Goal: Check status: Check status

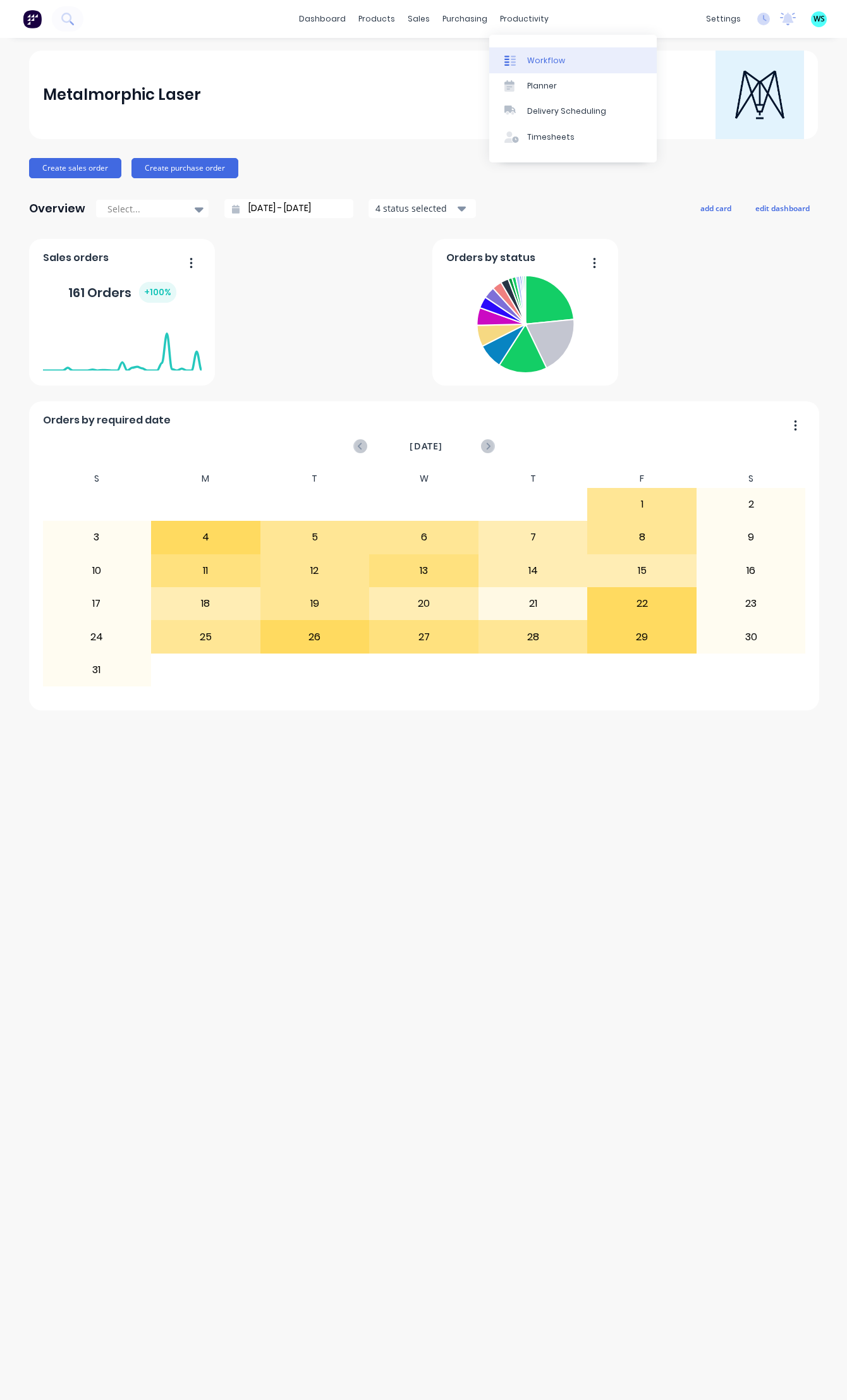
click at [548, 60] on div "Workflow" at bounding box center [547, 60] width 38 height 11
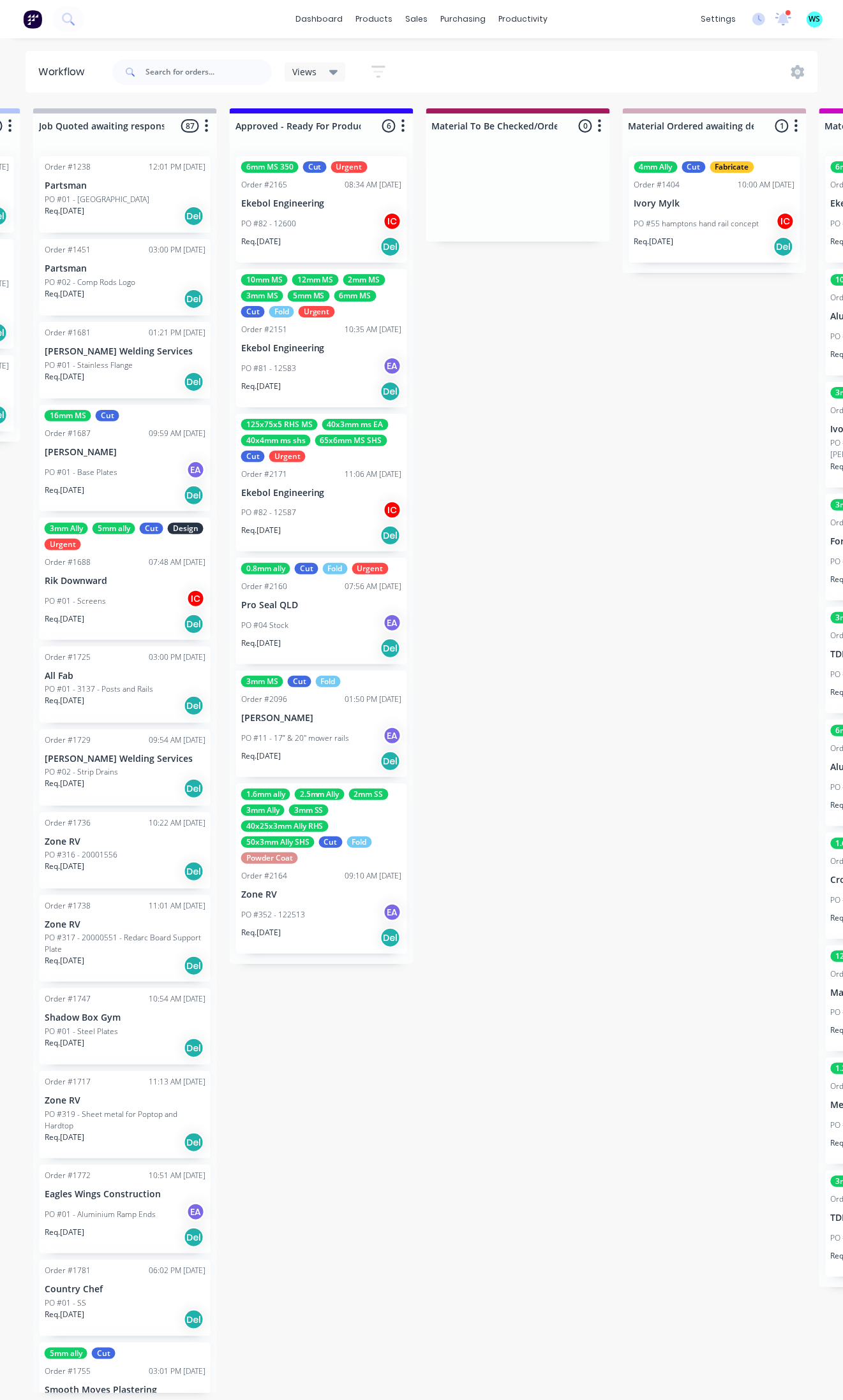
scroll to position [0, 1279]
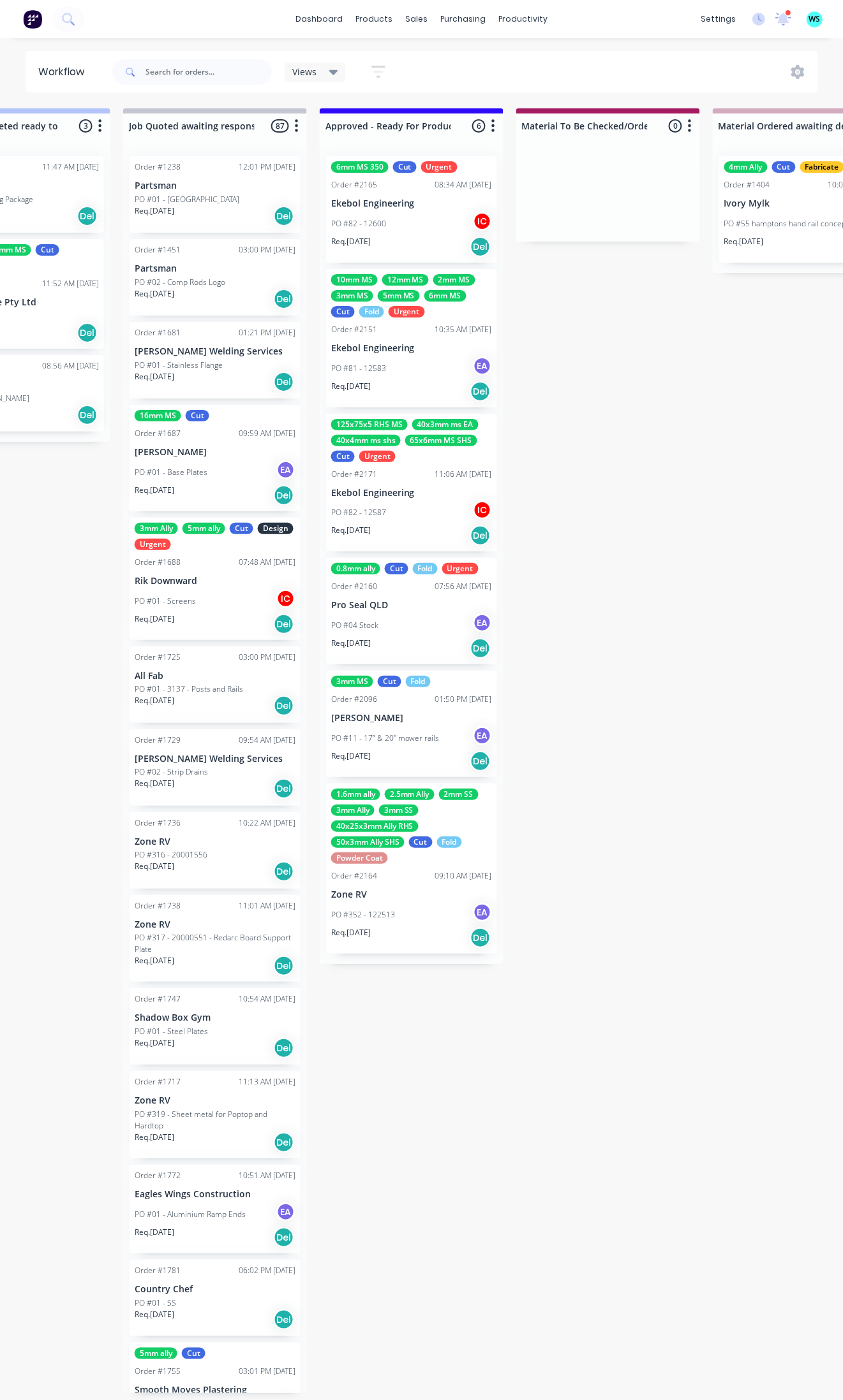
click at [371, 923] on div "PO #352 - 122513 EA" at bounding box center [411, 915] width 161 height 25
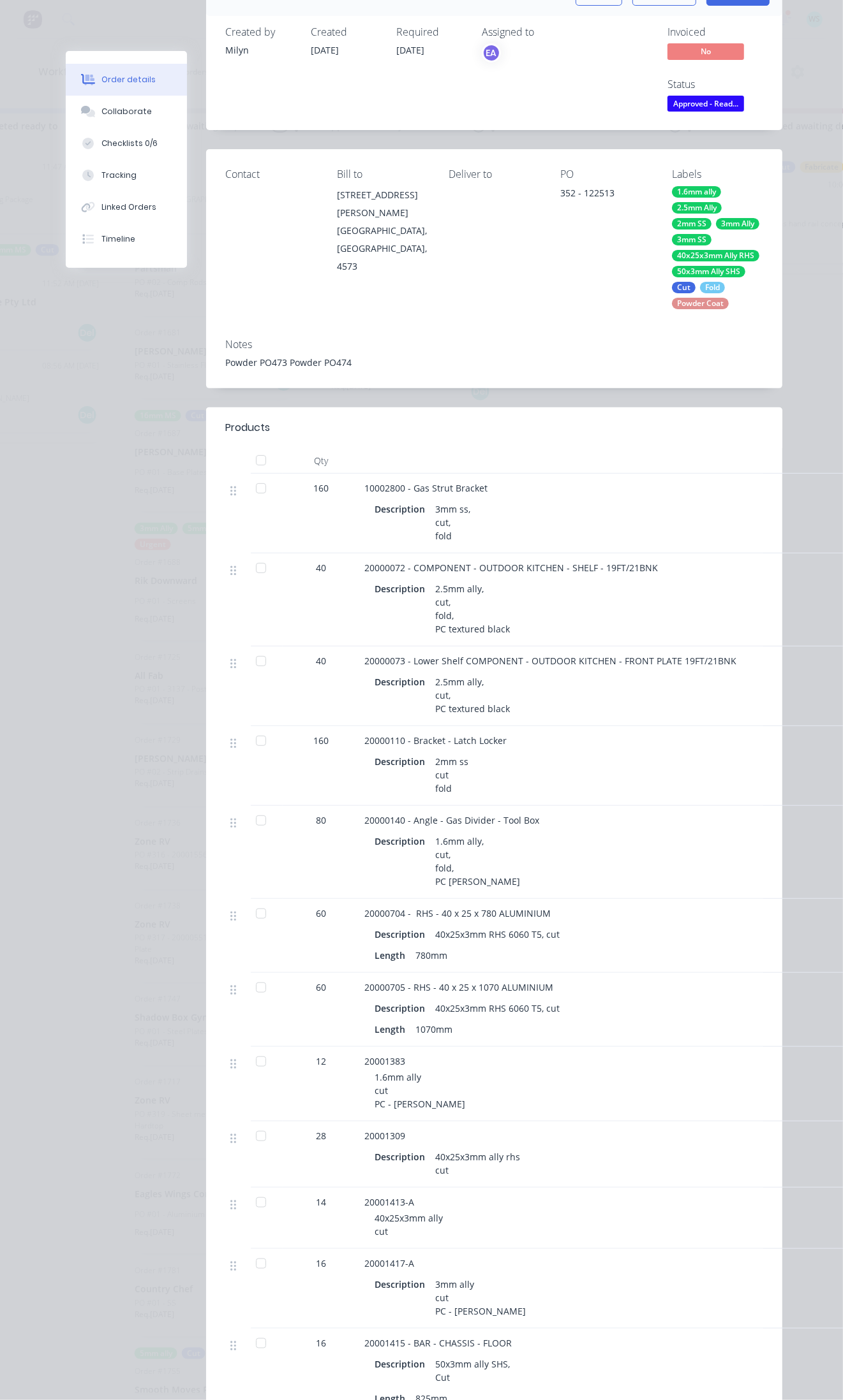
scroll to position [0, 0]
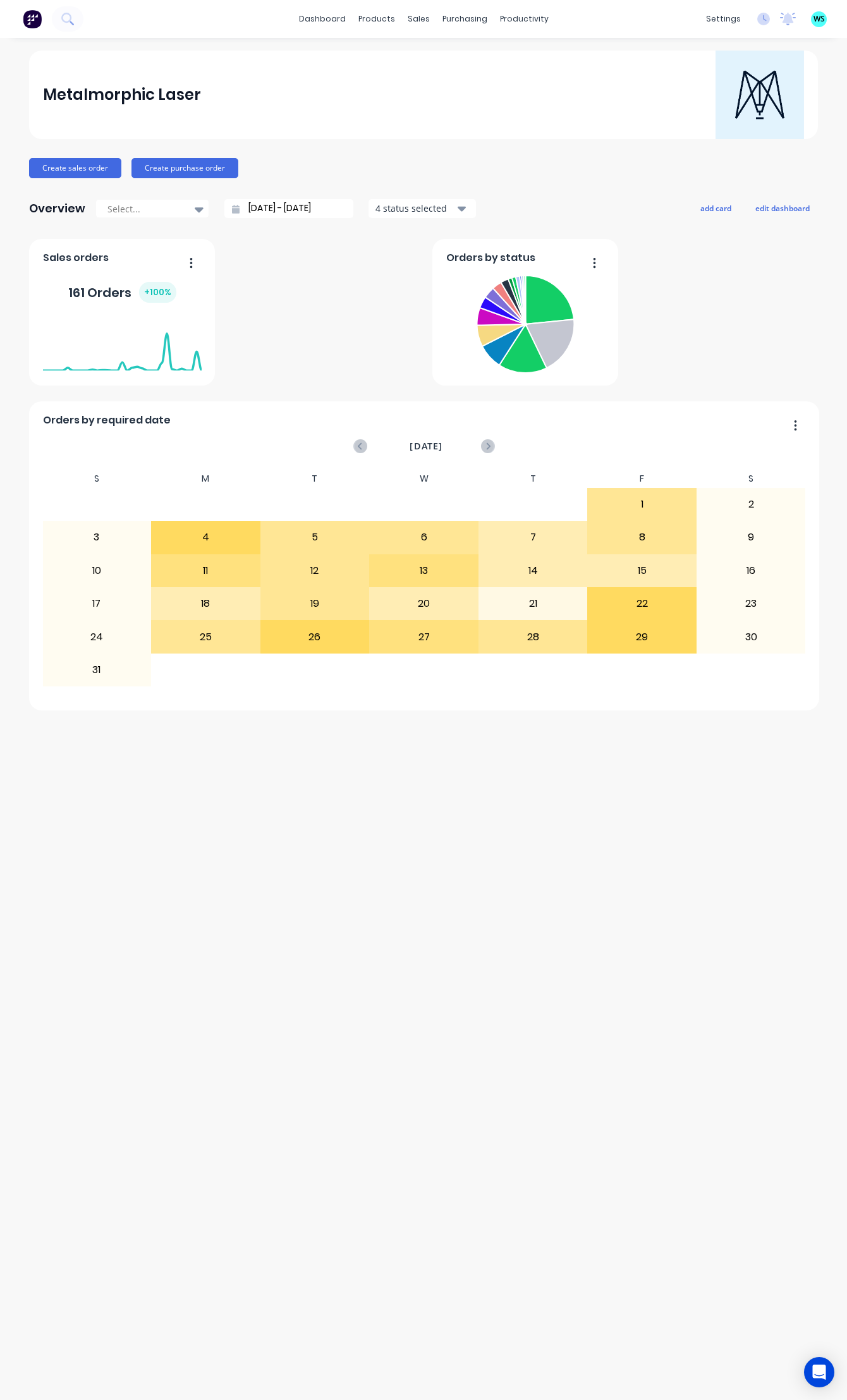
click at [791, 23] on icon at bounding box center [788, 19] width 16 height 13
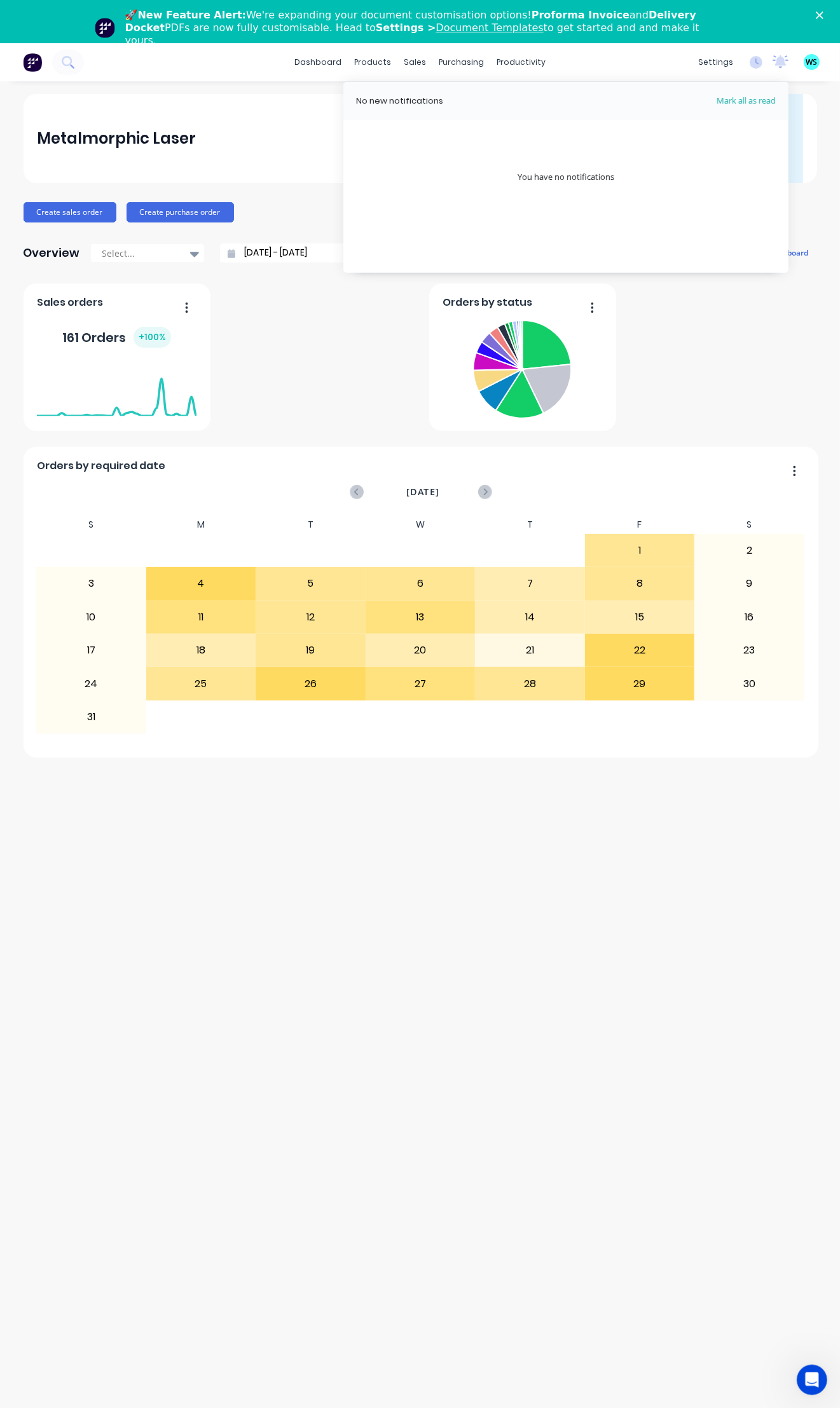
click at [823, 16] on icon "Close" at bounding box center [819, 15] width 8 height 8
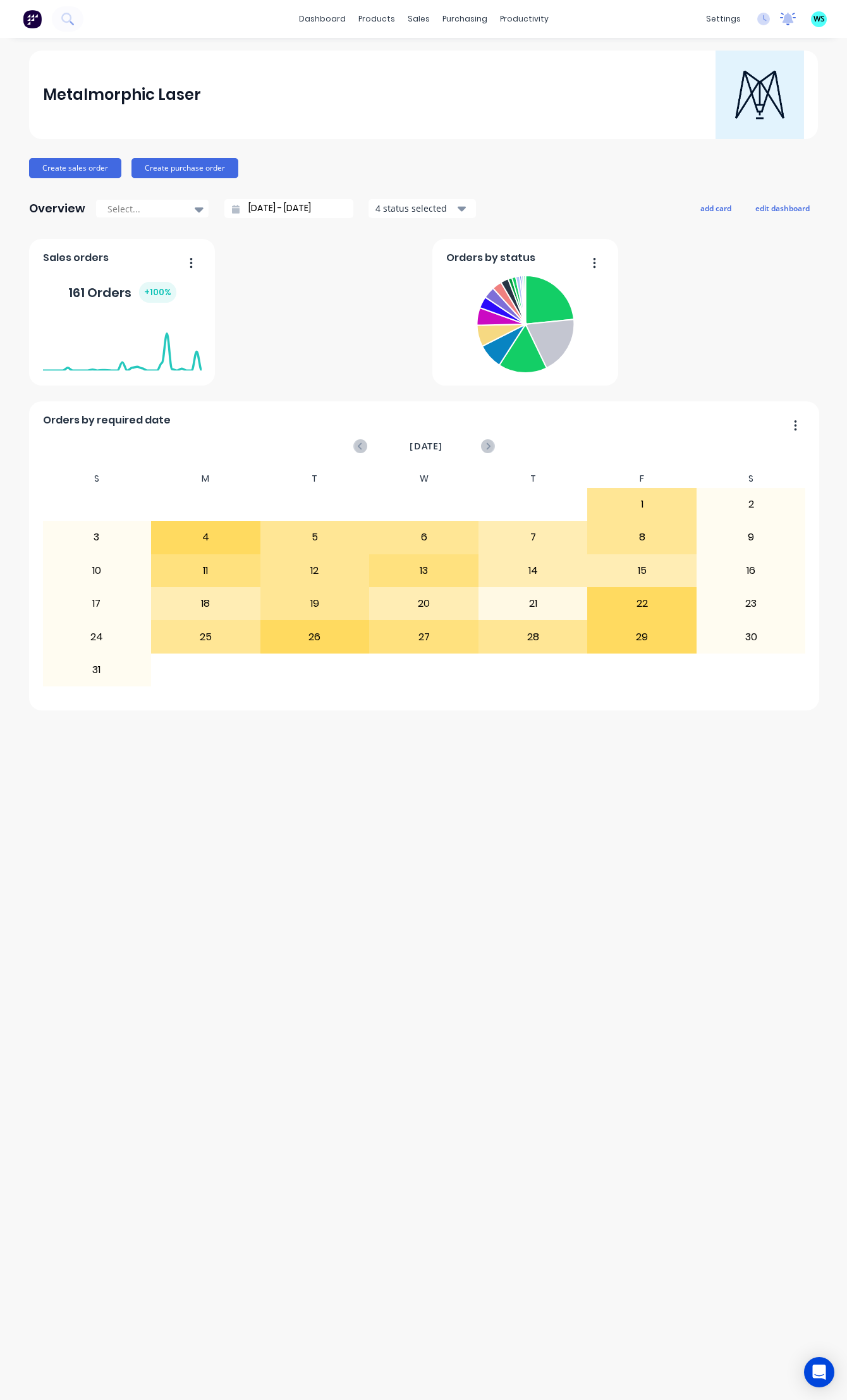
click at [789, 24] on icon at bounding box center [788, 19] width 16 height 13
click at [790, 17] on icon at bounding box center [788, 18] width 11 height 10
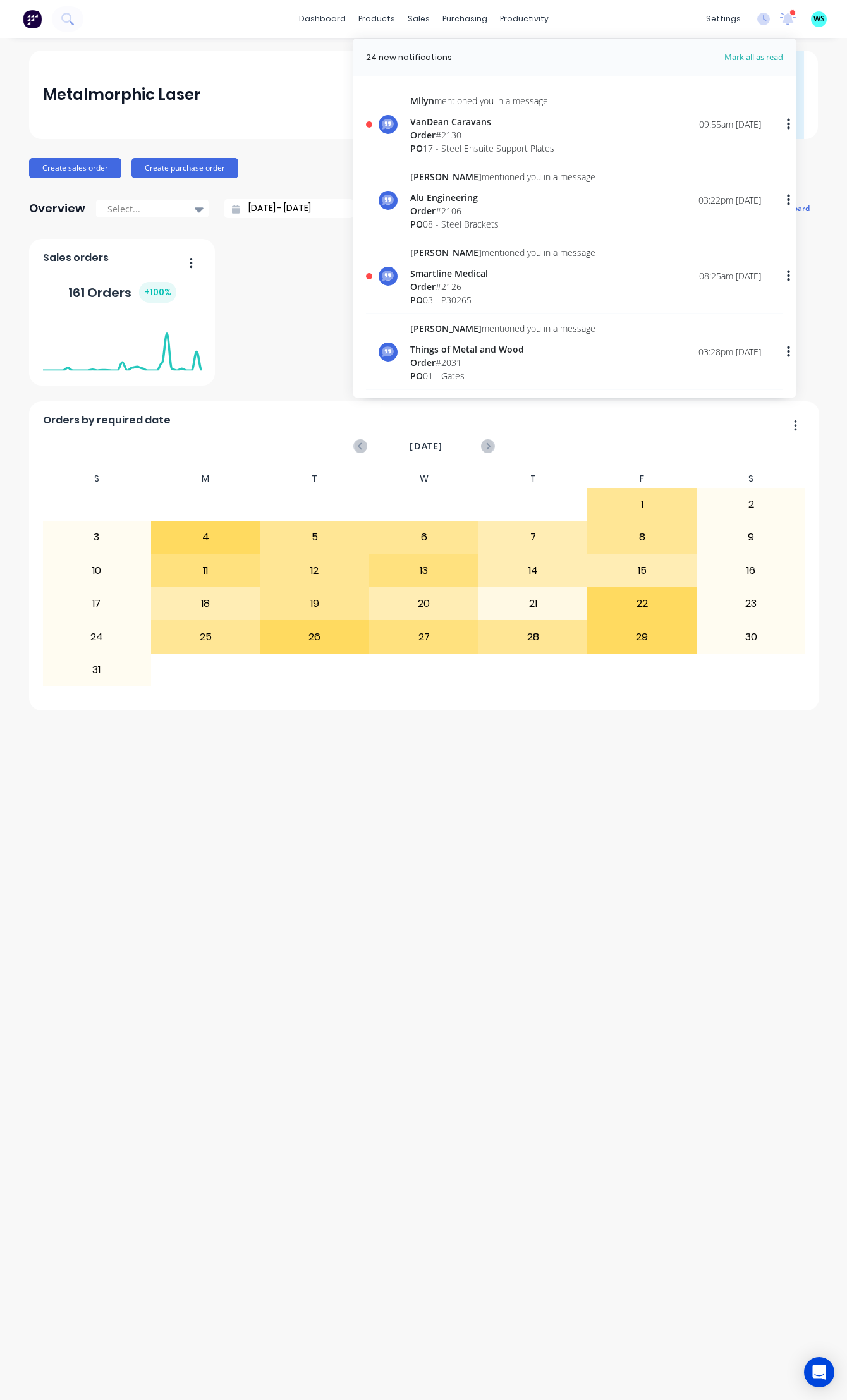
click at [463, 142] on div "PO 17 - Steel Ensuite Support Plates" at bounding box center [482, 148] width 145 height 13
